Goal: Navigation & Orientation: Find specific page/section

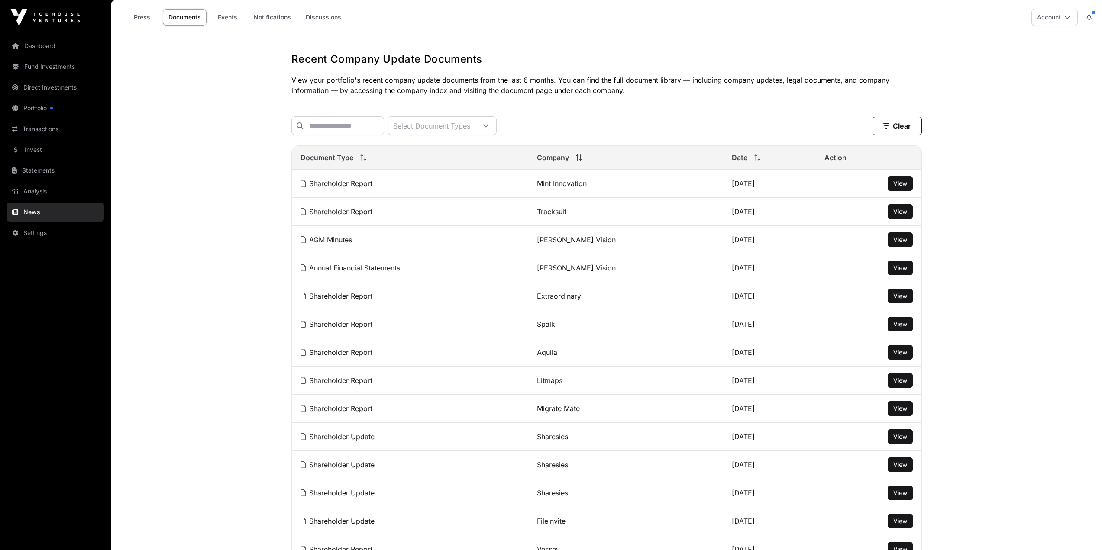
click at [56, 108] on link "Portfolio" at bounding box center [55, 108] width 97 height 19
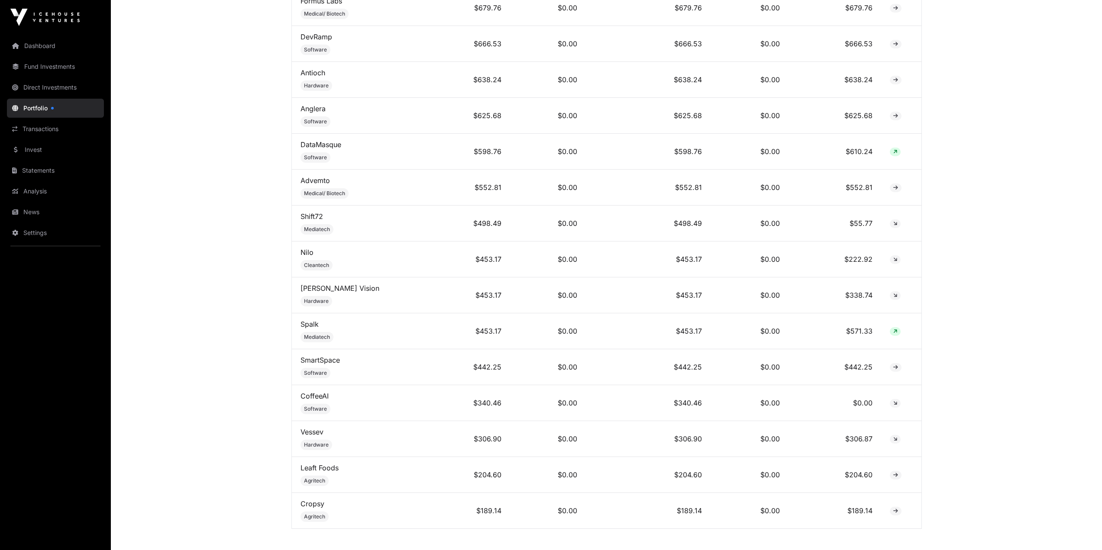
scroll to position [3043, 0]
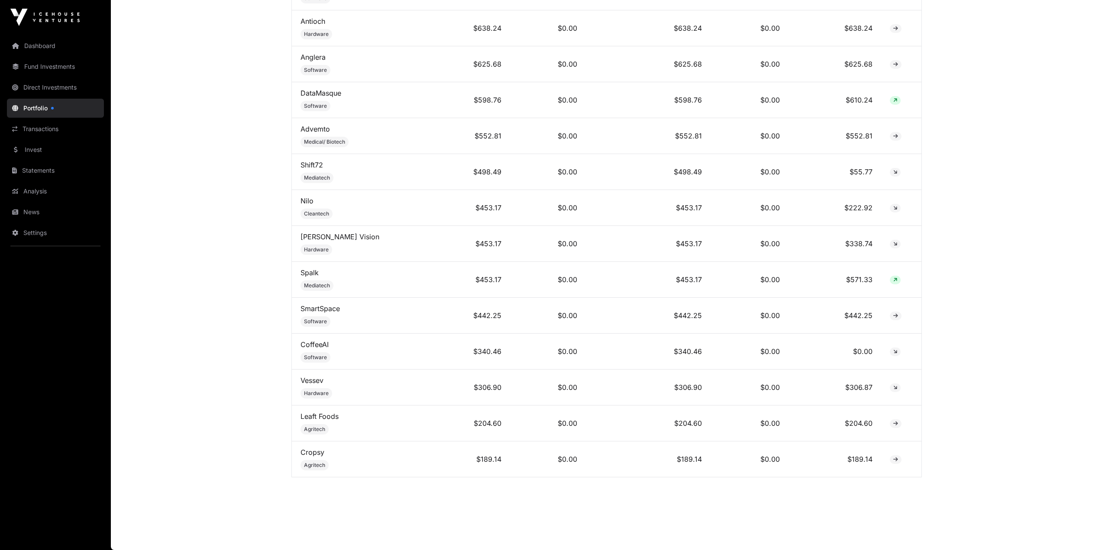
click at [34, 214] on link "News" at bounding box center [55, 212] width 97 height 19
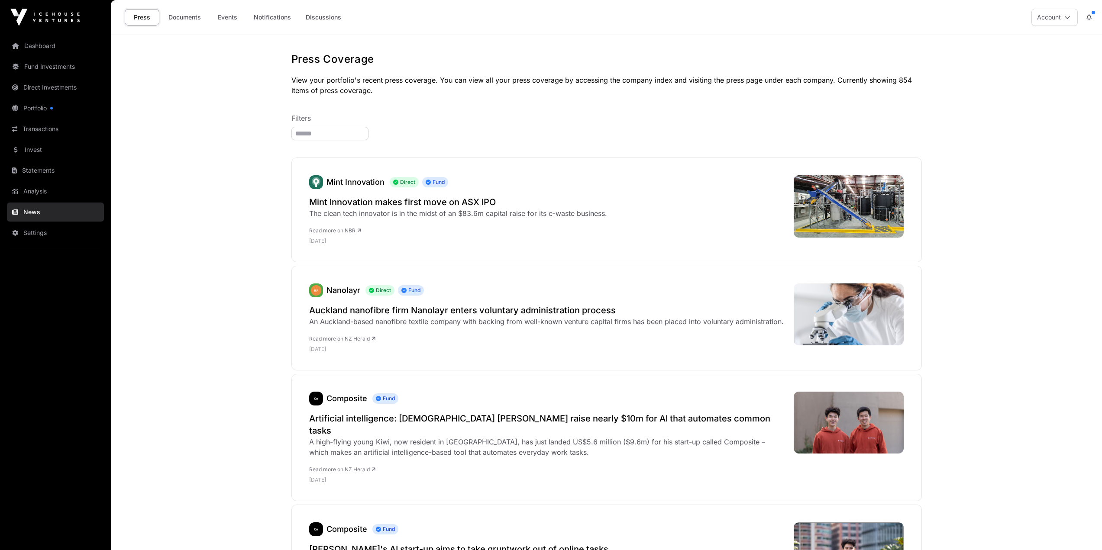
click at [35, 147] on link "Invest" at bounding box center [55, 149] width 97 height 19
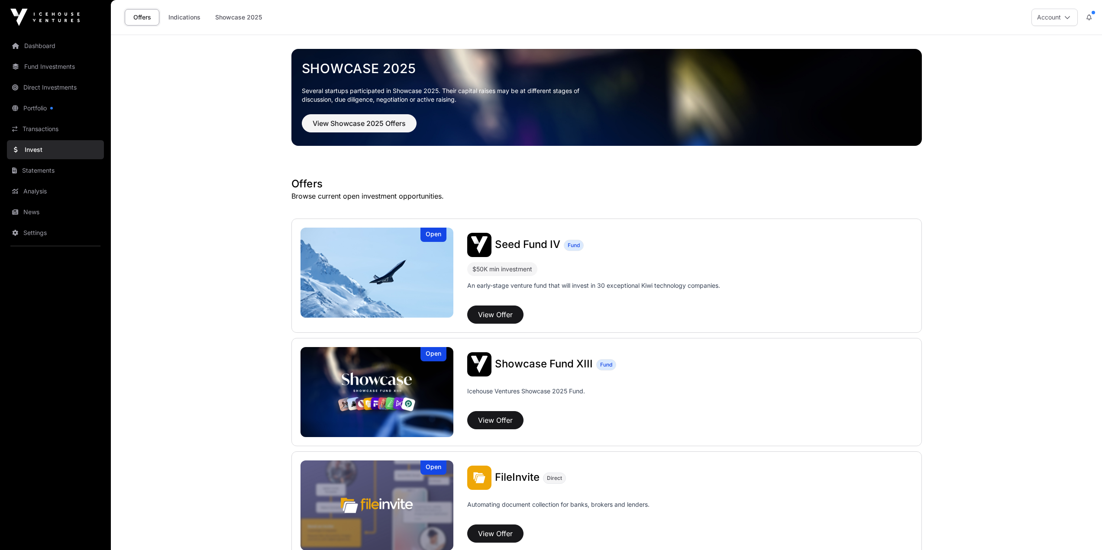
click at [184, 15] on link "Indications" at bounding box center [184, 17] width 43 height 16
